Goal: Task Accomplishment & Management: Manage account settings

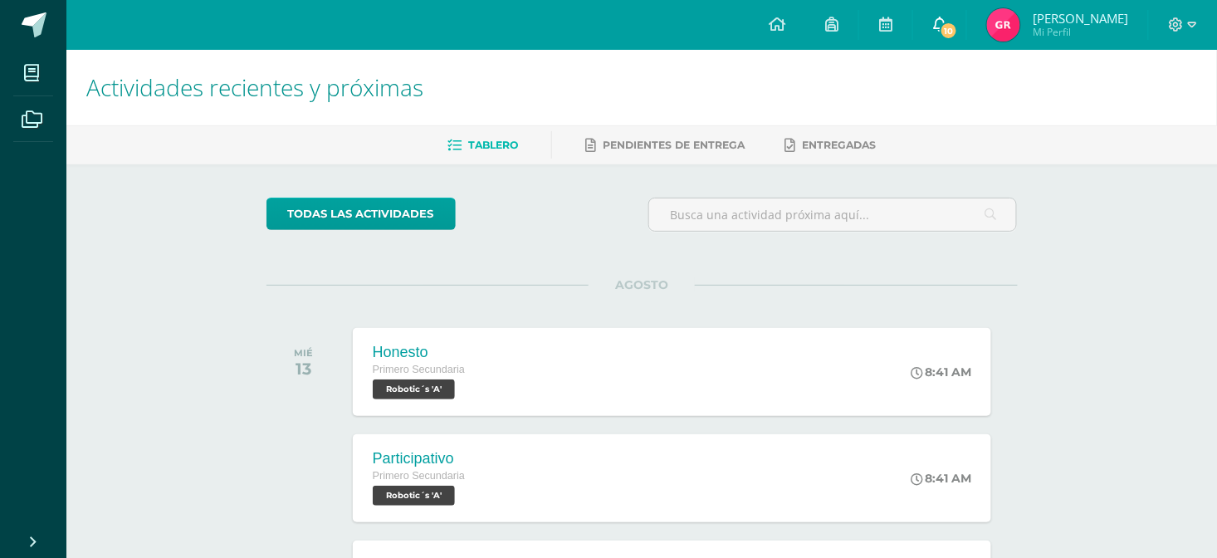
click at [946, 17] on icon at bounding box center [939, 24] width 13 height 15
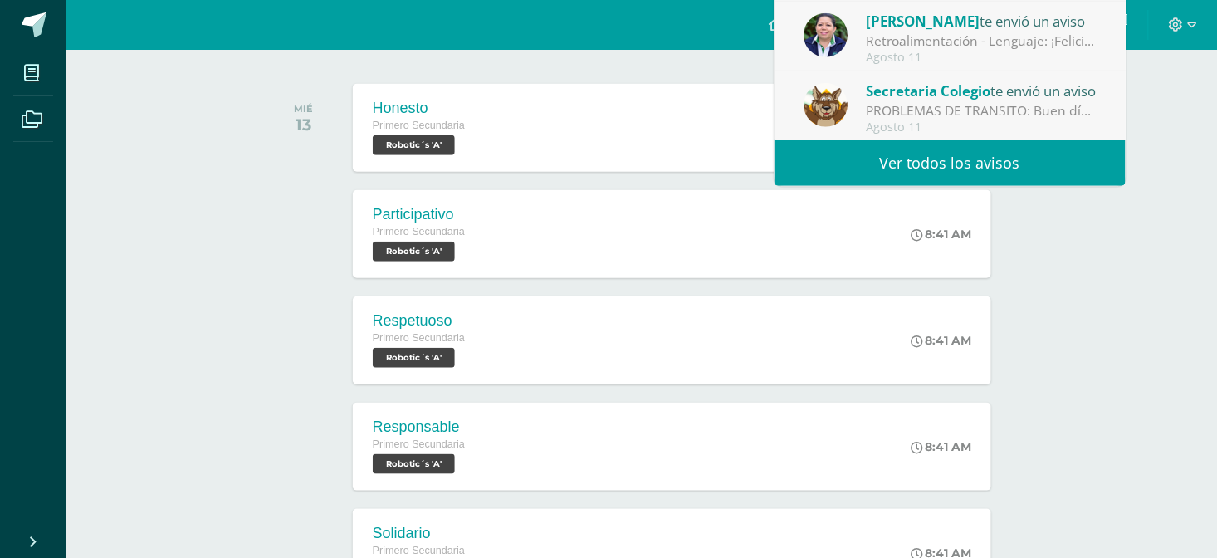
scroll to position [332, 0]
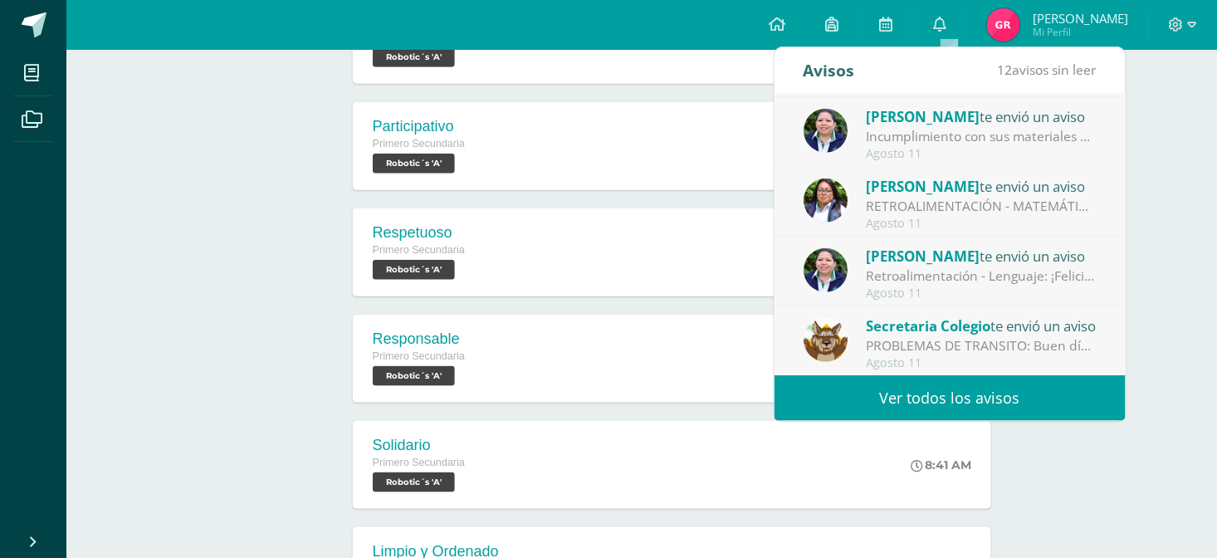
click at [201, 241] on div "Actividades recientes y próximas Tablero Pendientes de entrega Entregadas todas…" at bounding box center [641, 267] width 1150 height 1098
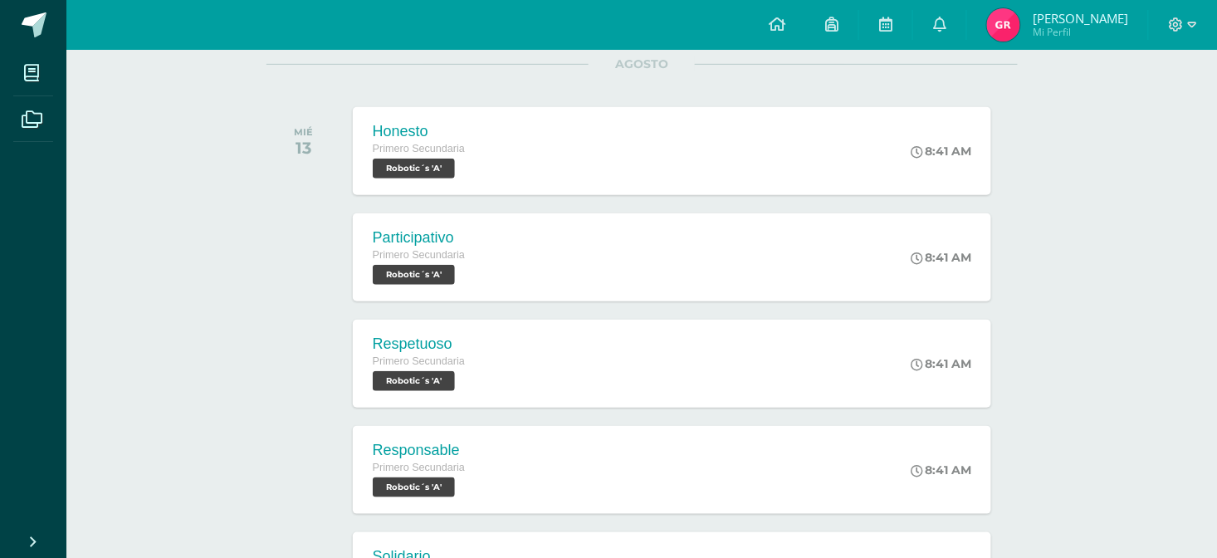
scroll to position [110, 0]
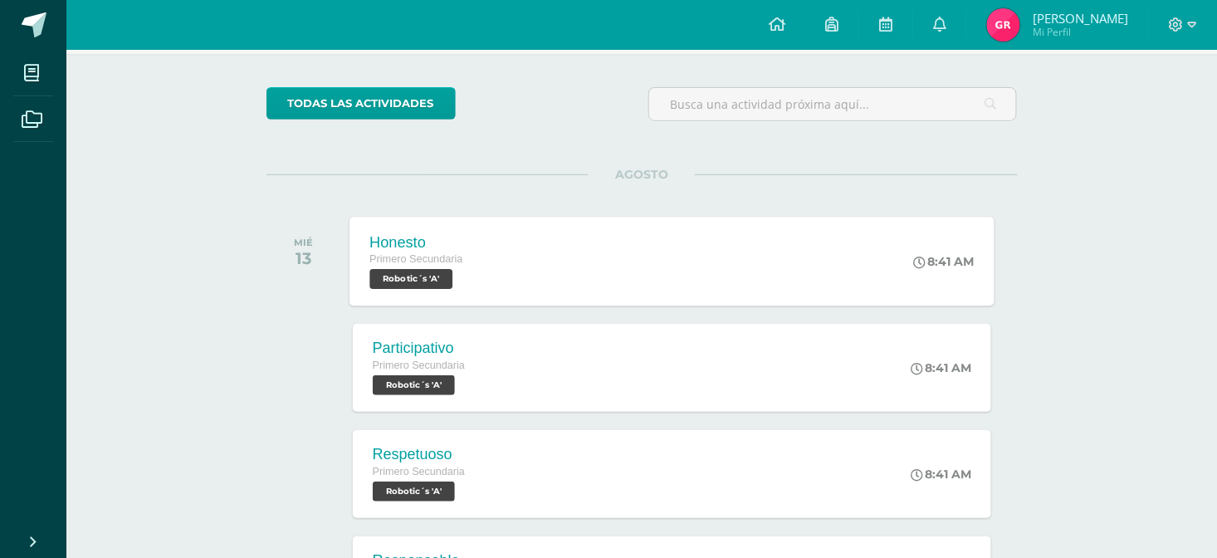
click at [407, 280] on span "Robotic´s 'A'" at bounding box center [410, 279] width 83 height 20
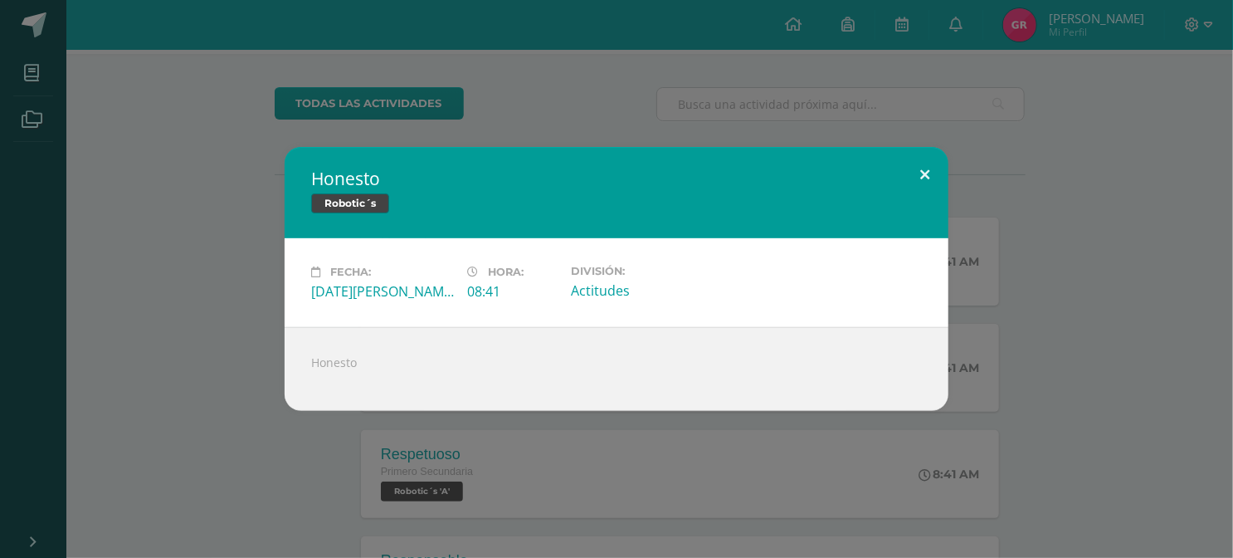
click at [925, 176] on button at bounding box center [924, 175] width 47 height 56
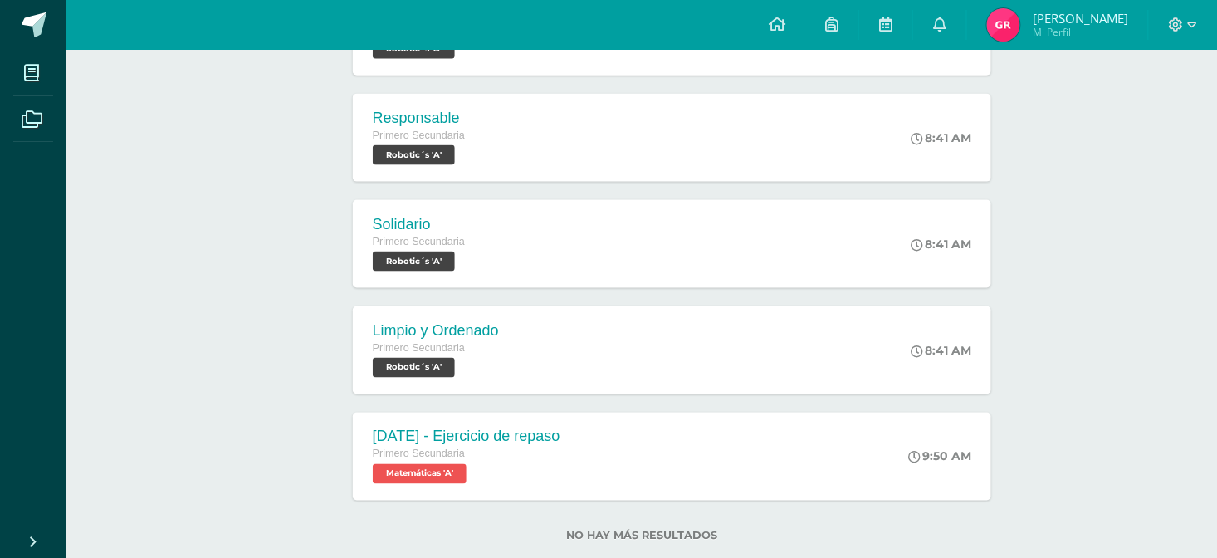
scroll to position [0, 0]
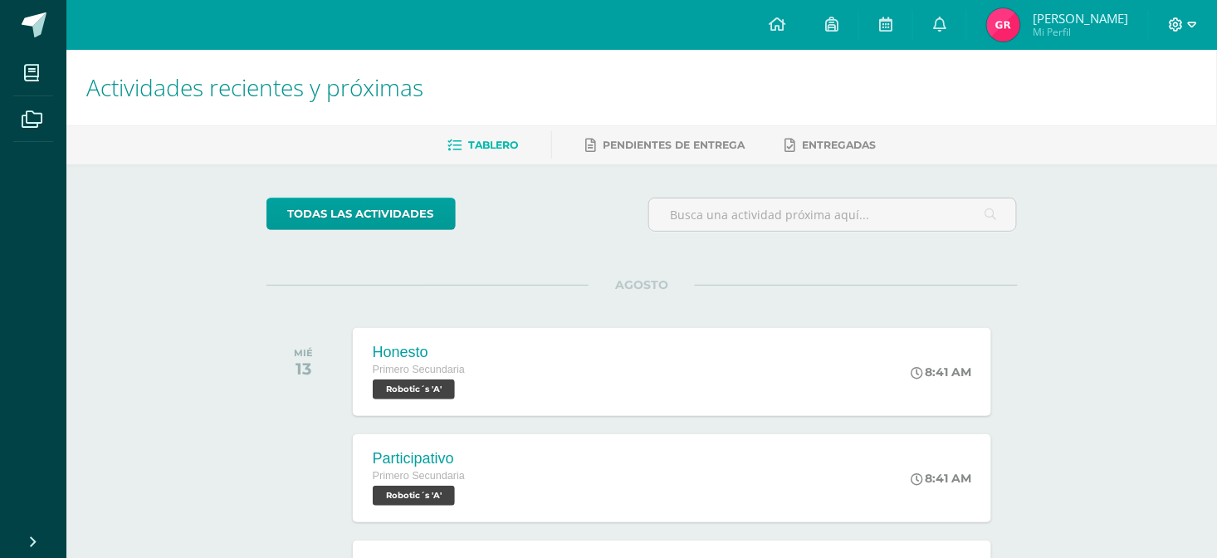
click at [1174, 22] on icon at bounding box center [1176, 24] width 14 height 14
click at [1142, 112] on span "Cerrar sesión" at bounding box center [1141, 113] width 75 height 16
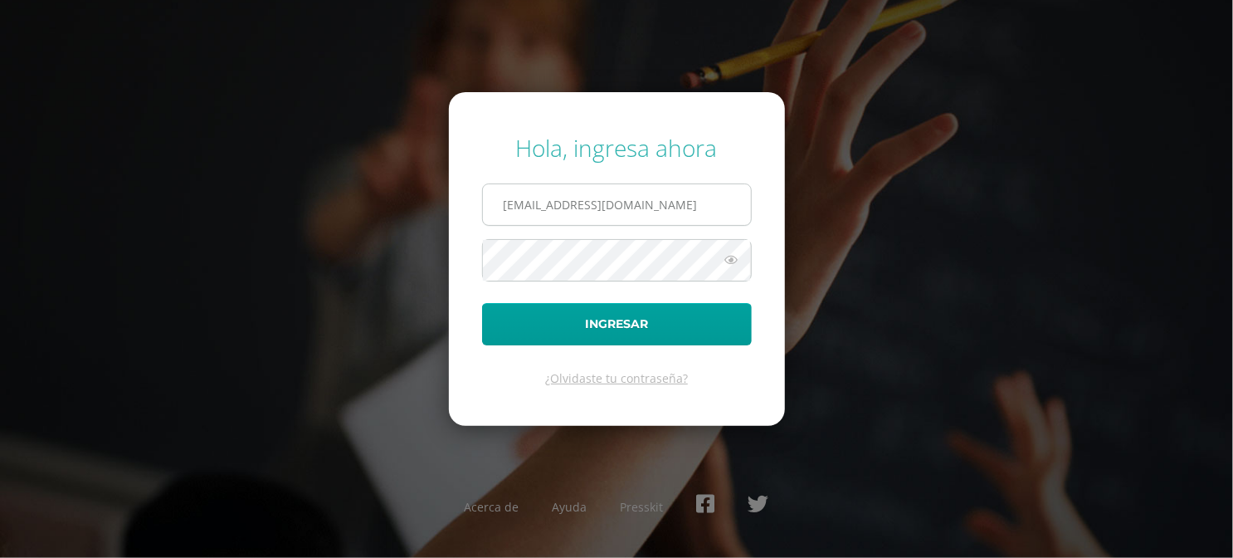
click at [706, 212] on input "gabrielrivera@colegiovalles.com" at bounding box center [617, 204] width 268 height 41
type input "danielrivera@colegiovalles.com"
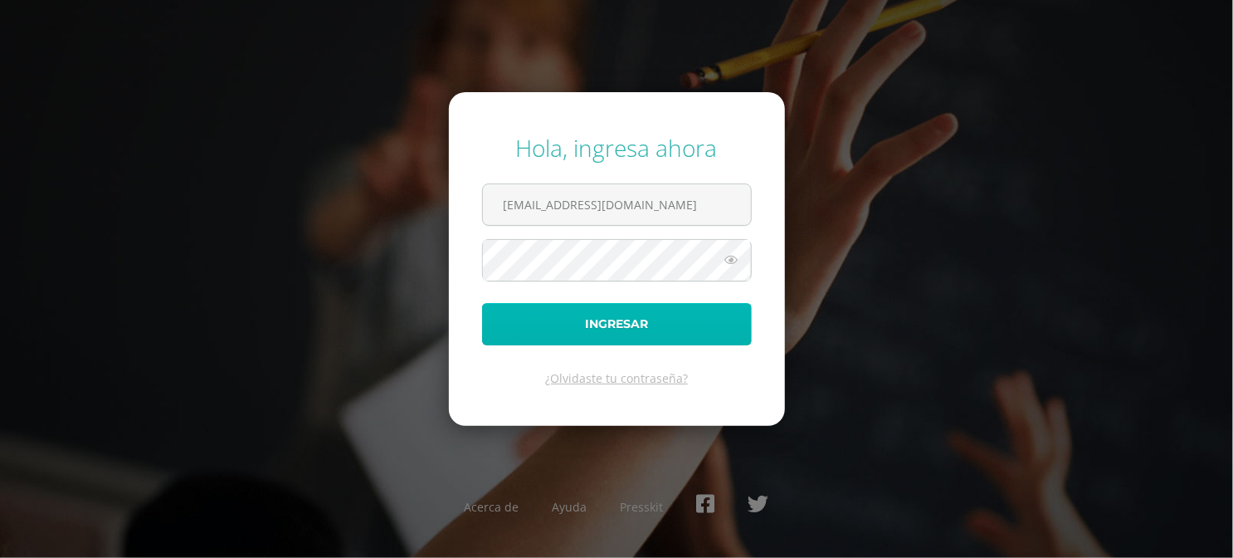
click at [596, 324] on button "Ingresar" at bounding box center [617, 324] width 270 height 42
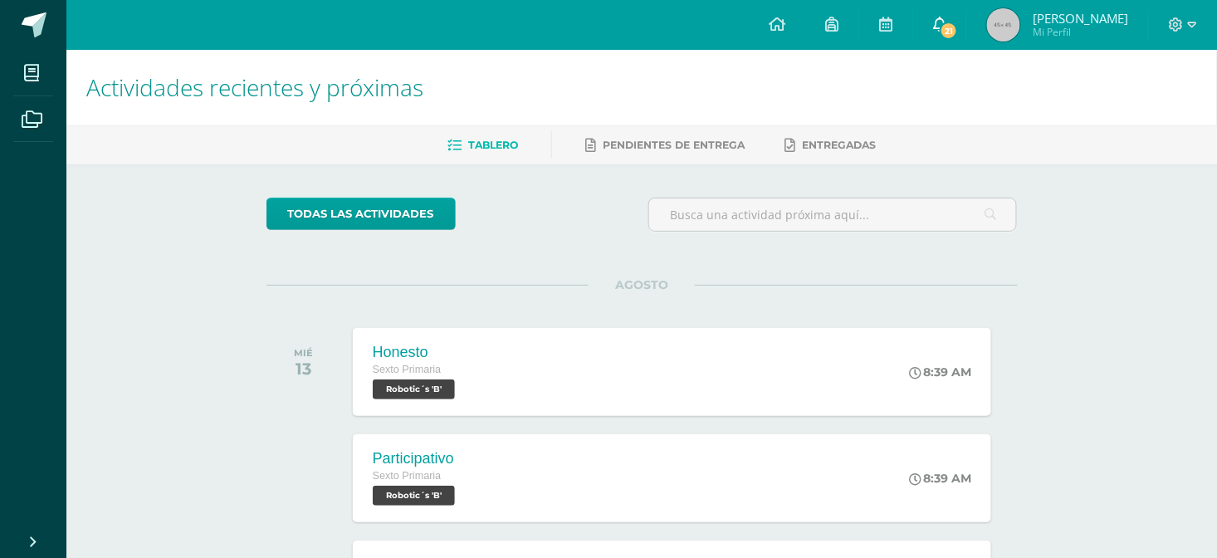
click at [958, 27] on span "21" at bounding box center [948, 31] width 18 height 18
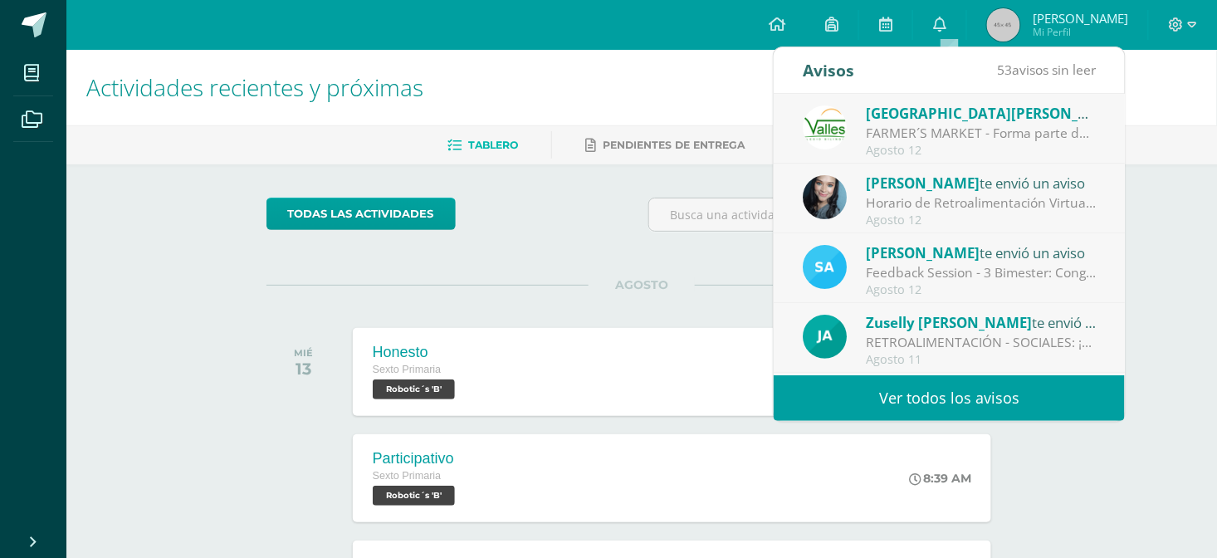
click at [1080, 17] on span "Daniel Esteban" at bounding box center [1079, 18] width 95 height 17
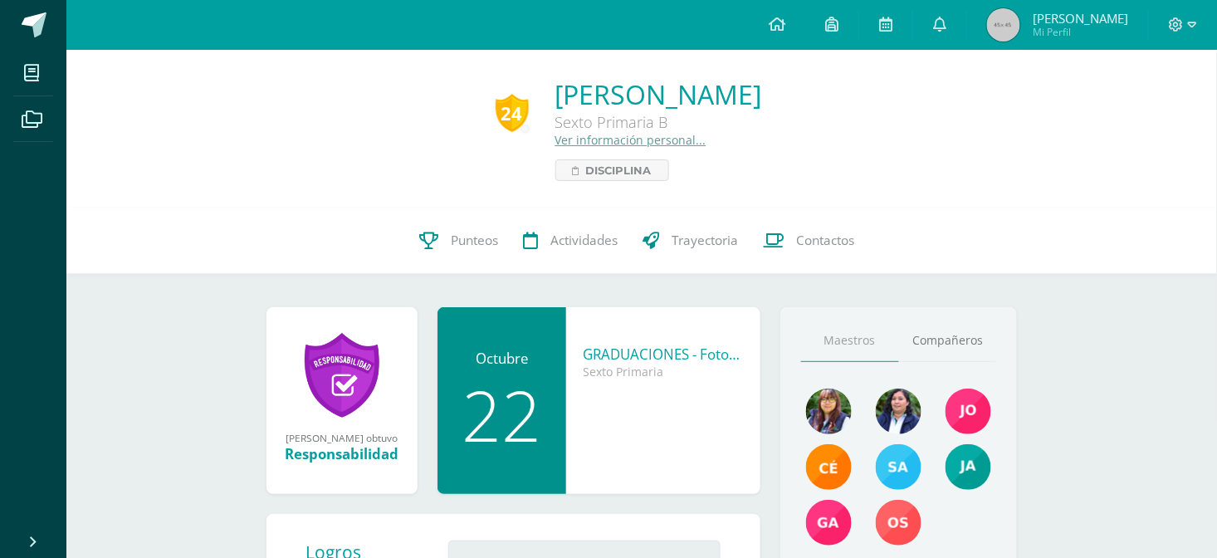
click at [337, 462] on div "Responsabilidad" at bounding box center [342, 453] width 118 height 19
click at [344, 397] on link at bounding box center [342, 375] width 75 height 86
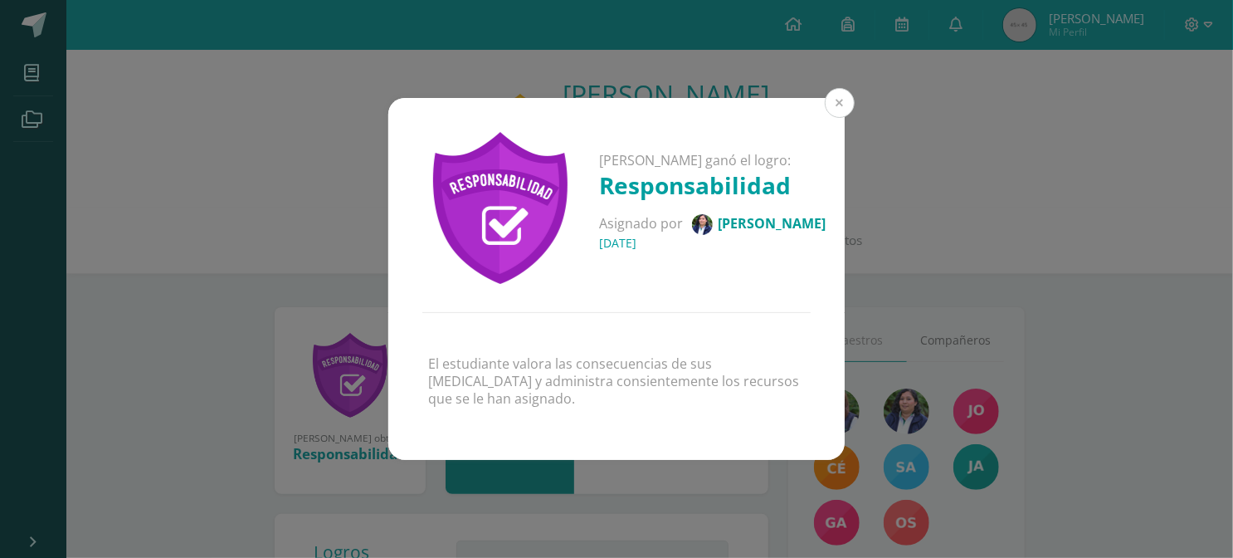
click at [841, 110] on button at bounding box center [840, 103] width 30 height 30
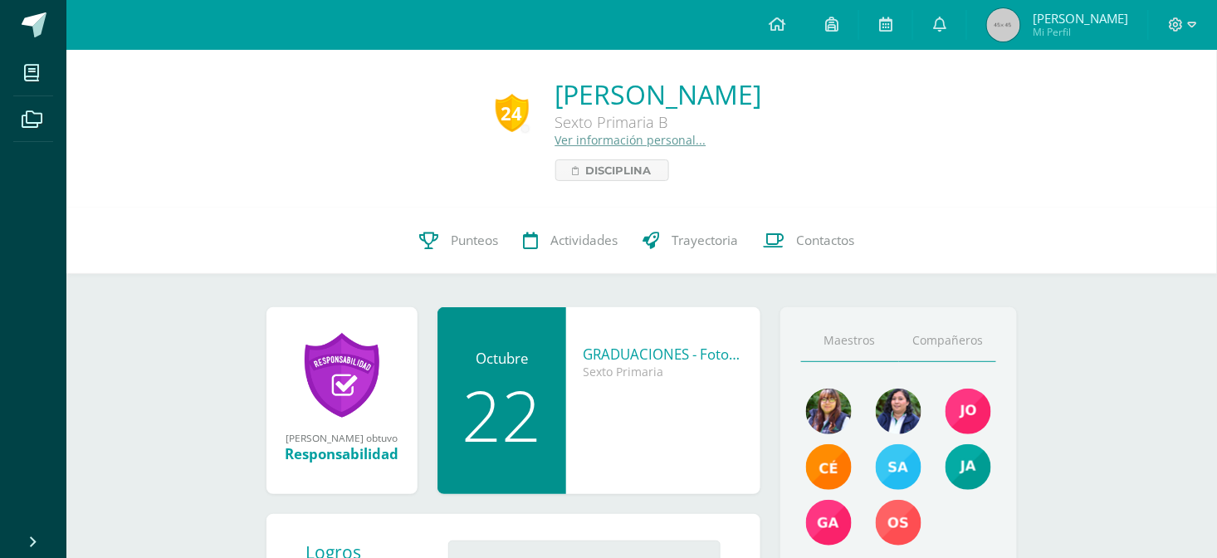
click at [929, 330] on link "Compañeros" at bounding box center [948, 340] width 98 height 42
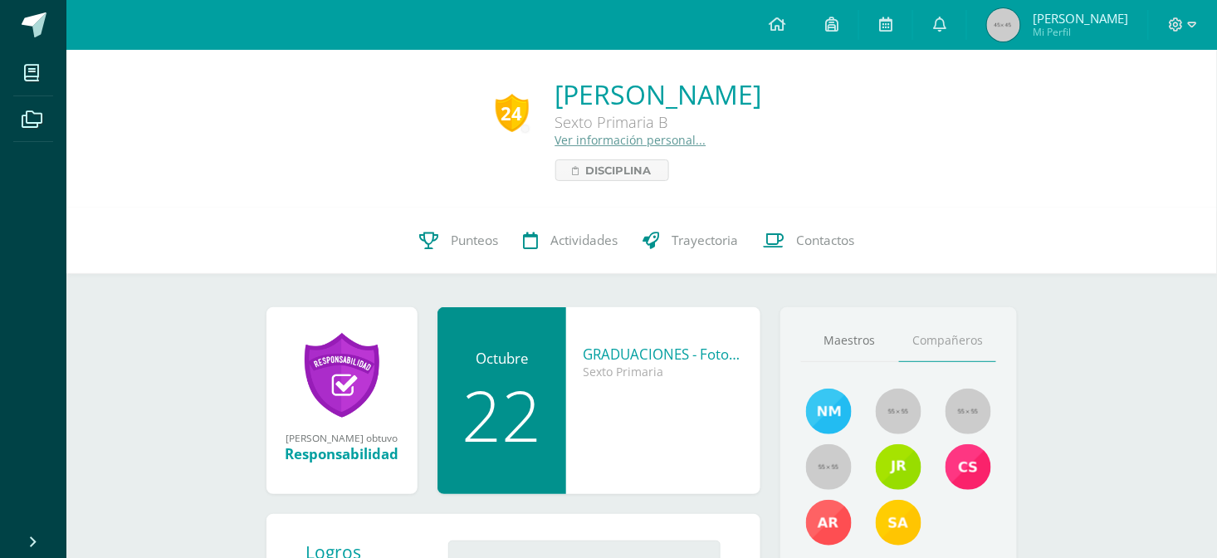
click at [555, 143] on link "Ver información personal..." at bounding box center [630, 140] width 151 height 16
click at [586, 173] on span "Disciplina" at bounding box center [619, 170] width 66 height 20
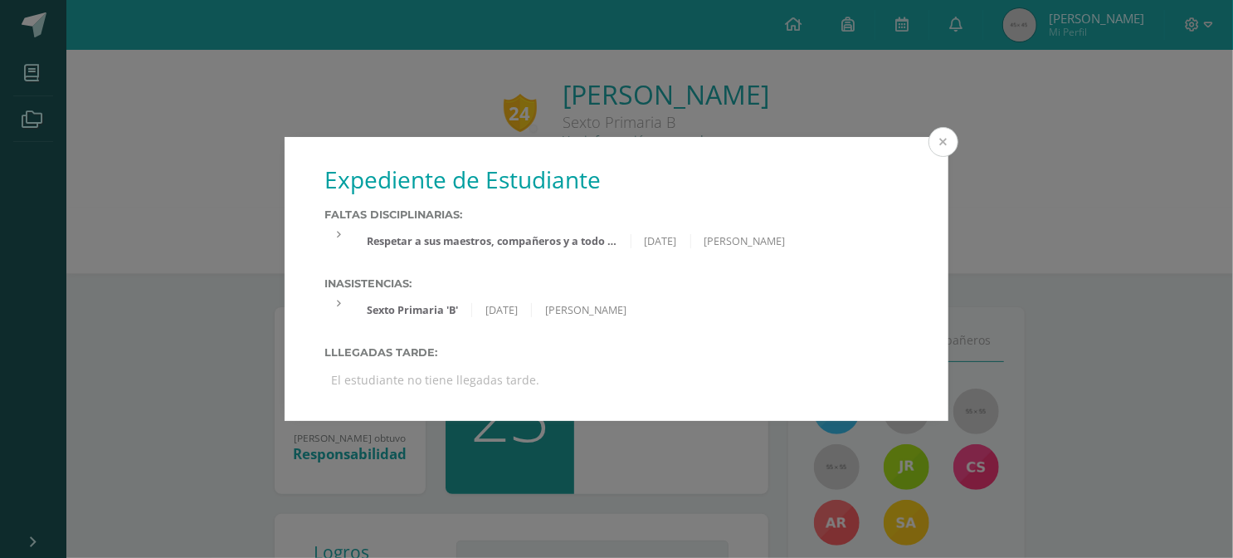
click at [944, 141] on button at bounding box center [944, 142] width 30 height 30
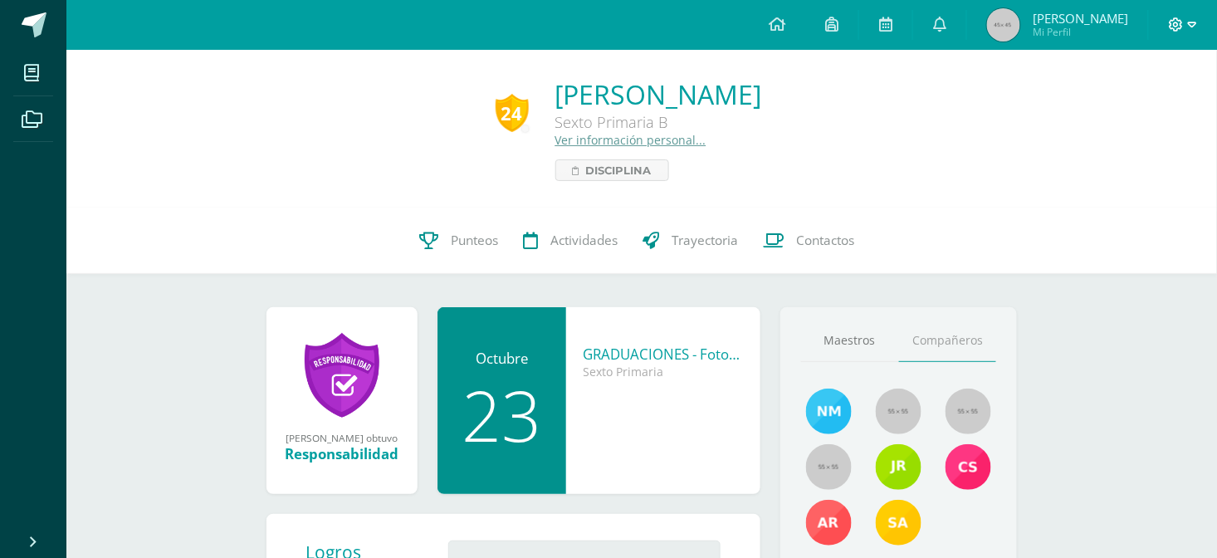
click at [1181, 17] on icon at bounding box center [1175, 24] width 15 height 15
click at [1136, 115] on span "Cerrar sesión" at bounding box center [1141, 113] width 75 height 16
